Goal: Task Accomplishment & Management: Manage account settings

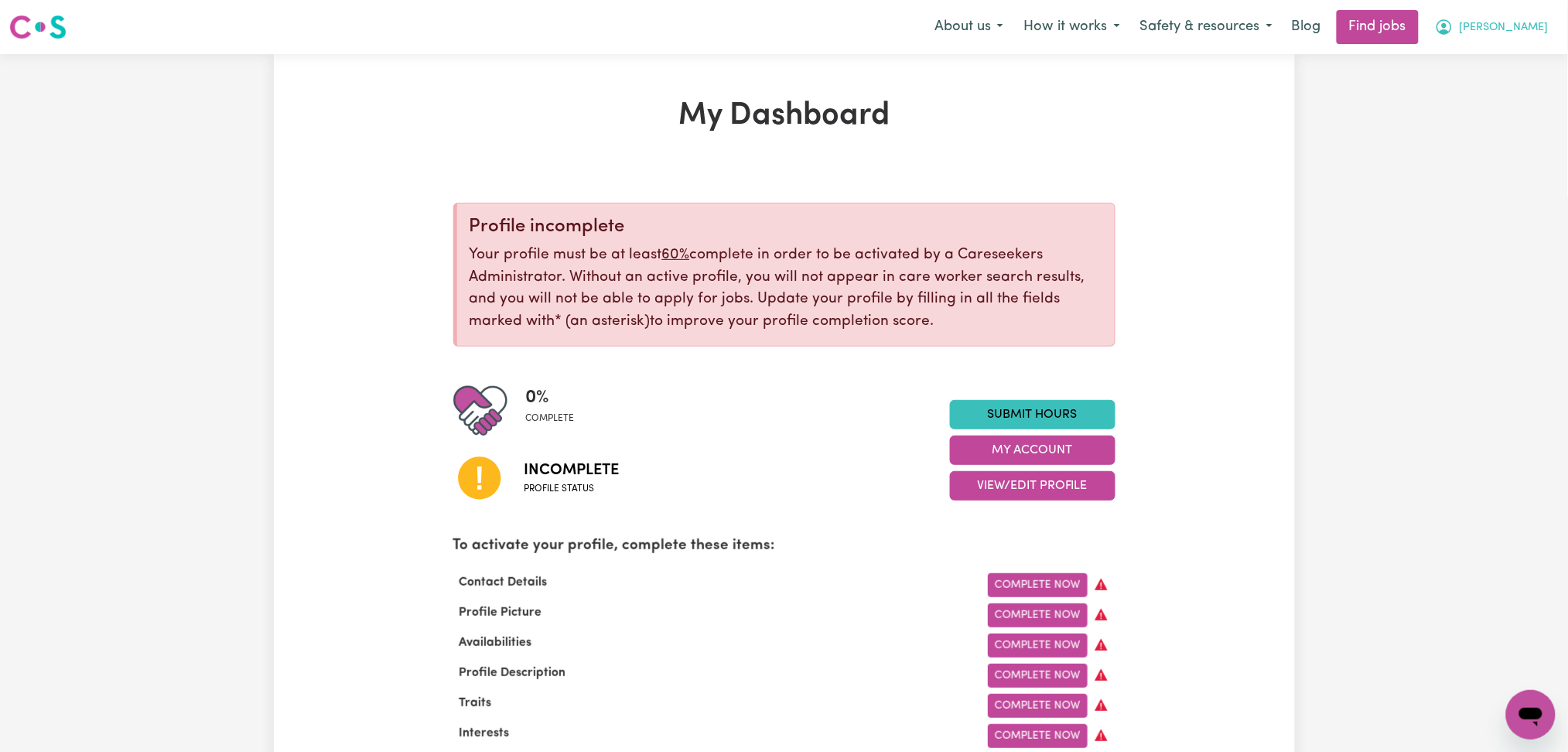
click at [1526, 36] on span "[PERSON_NAME]" at bounding box center [1504, 28] width 89 height 17
click at [1499, 116] on link "Logout" at bounding box center [1497, 118] width 122 height 29
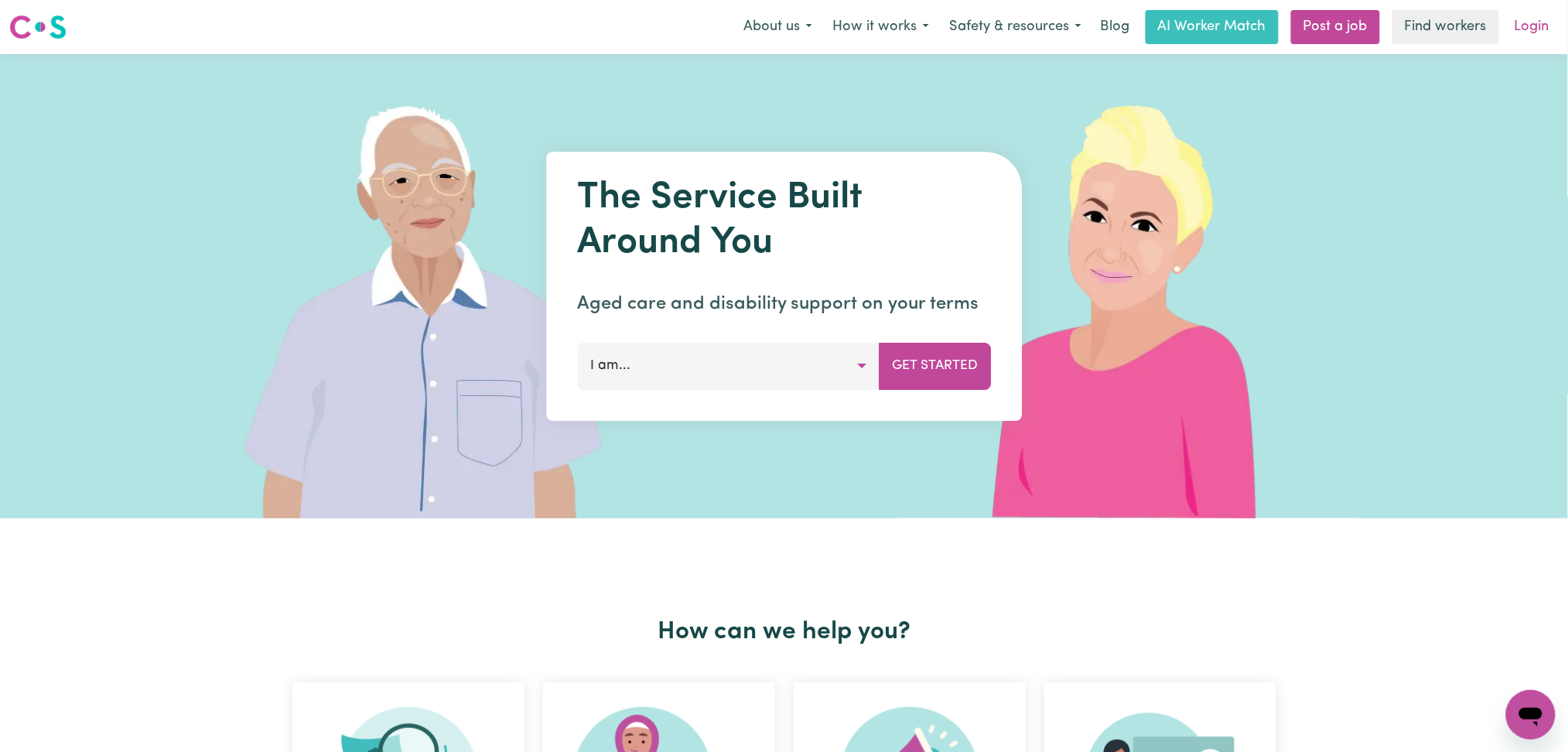
click at [1533, 35] on link "Login" at bounding box center [1532, 27] width 54 height 34
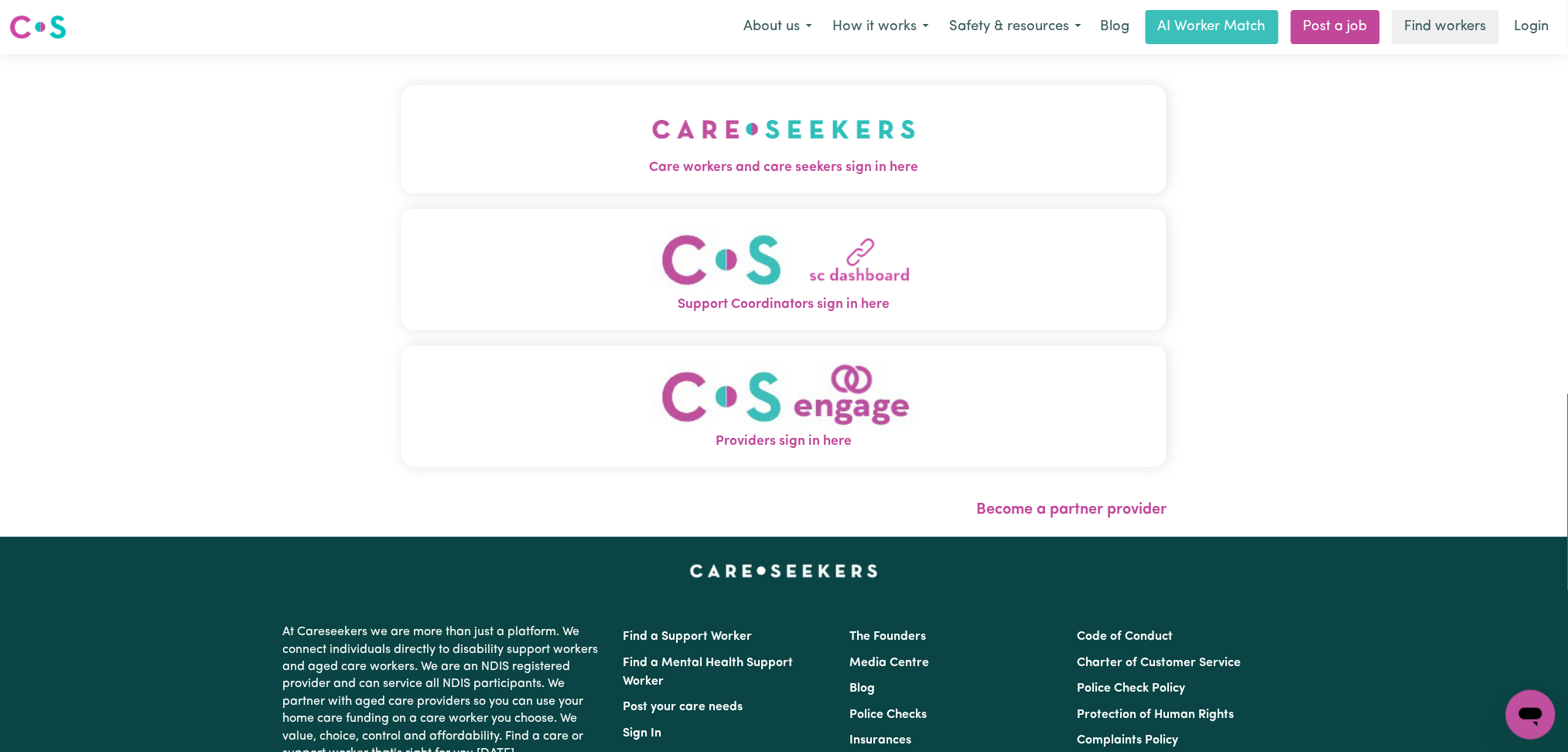
click at [629, 158] on span "Care workers and care seekers sign in here" at bounding box center [784, 167] width 766 height 20
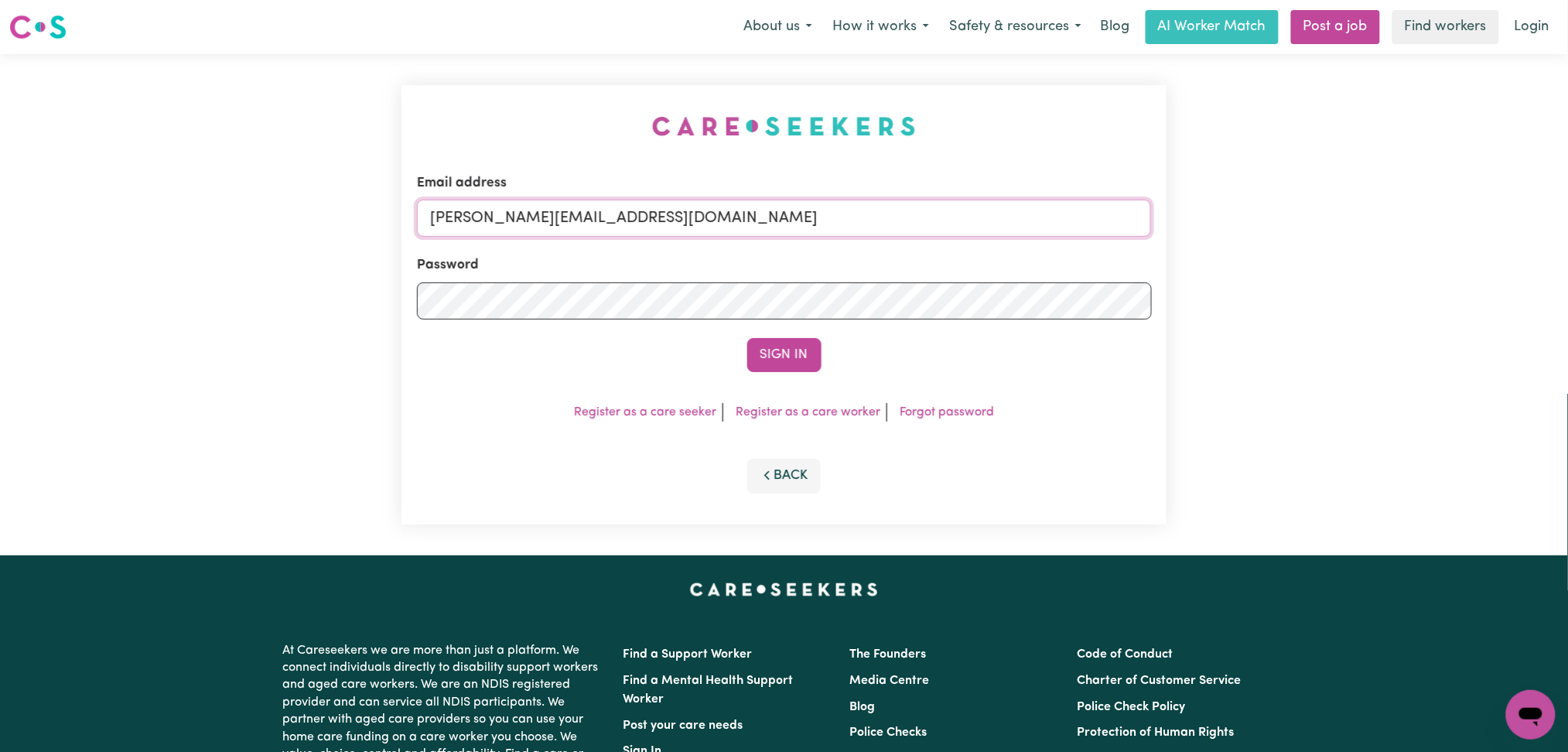
drag, startPoint x: 714, startPoint y: 229, endPoint x: 707, endPoint y: 236, distance: 9.9
click at [714, 229] on input "[PERSON_NAME][EMAIL_ADDRESS][DOMAIN_NAME]" at bounding box center [785, 218] width 735 height 37
drag, startPoint x: 511, startPoint y: 211, endPoint x: 900, endPoint y: 211, distance: 389.0
click at [900, 211] on input "Superuser~[EMAIL_ADDRESS][DOMAIN_NAME]" at bounding box center [785, 218] width 735 height 37
type input "Superuser~[EMAIL_ADDRESS][DOMAIN_NAME]"
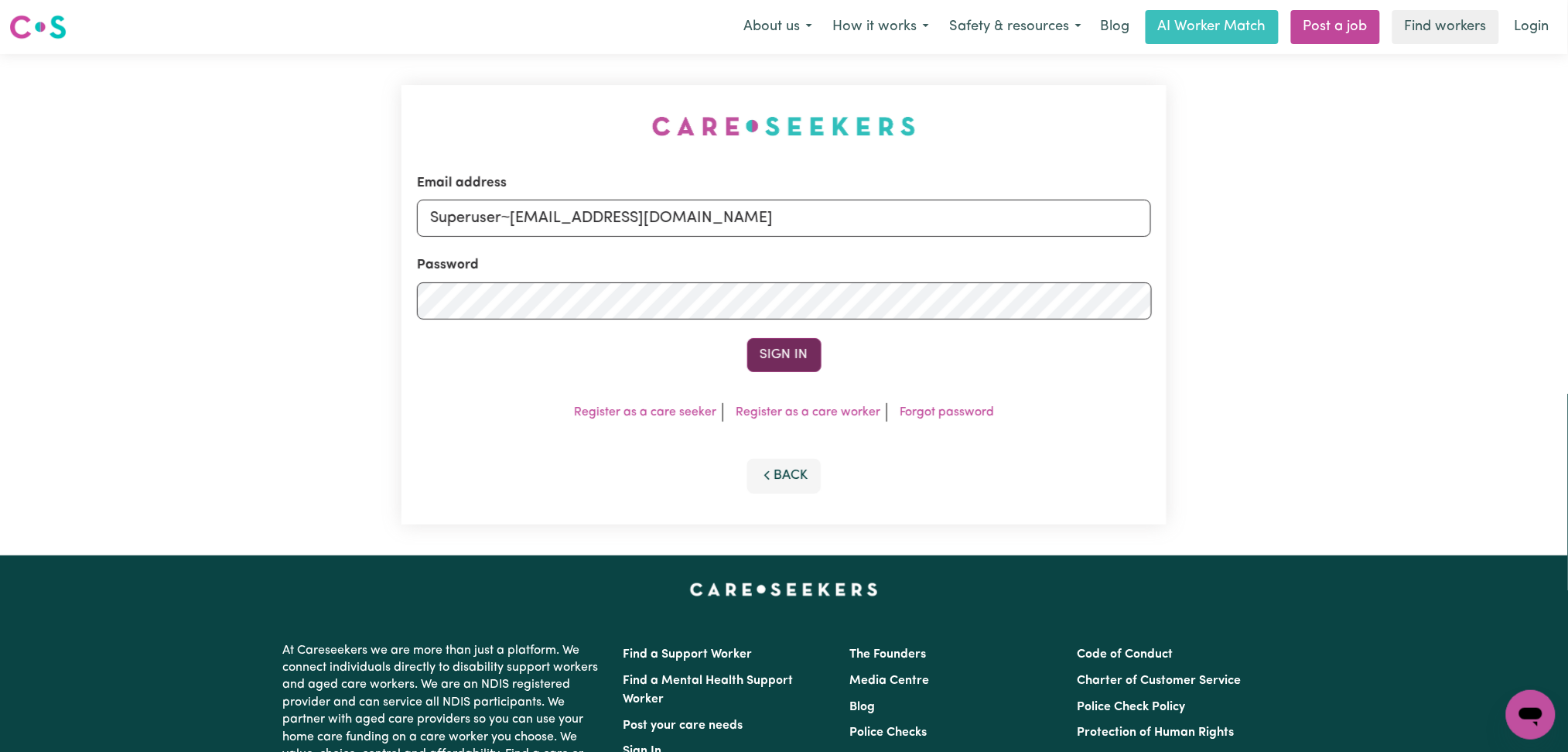
drag, startPoint x: 792, startPoint y: 351, endPoint x: 1238, endPoint y: 171, distance: 481.0
click at [794, 351] on button "Sign In" at bounding box center [784, 355] width 74 height 34
